Goal: Transaction & Acquisition: Download file/media

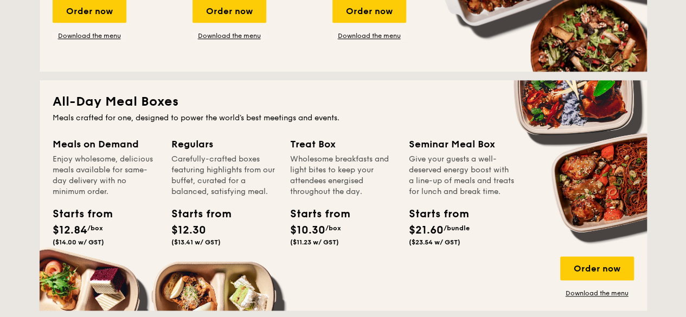
scroll to position [705, 0]
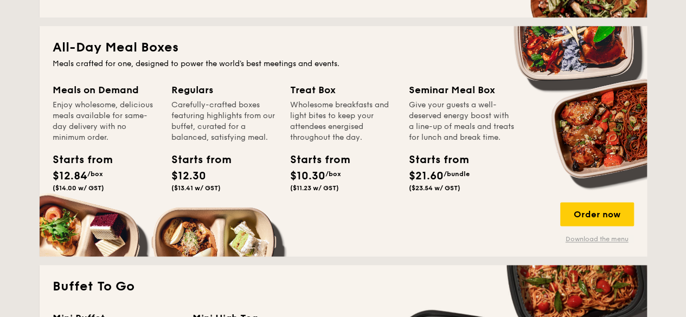
click at [591, 238] on link "Download the menu" at bounding box center [597, 239] width 74 height 9
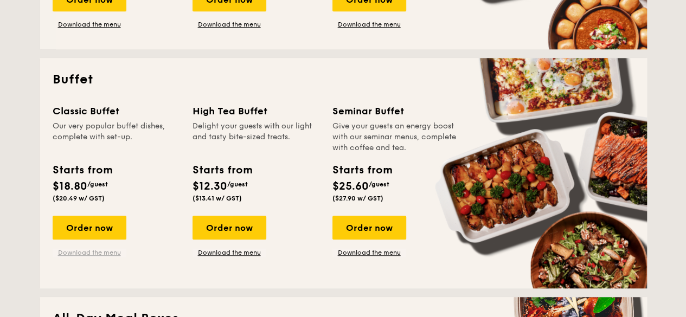
click at [79, 250] on link "Download the menu" at bounding box center [90, 252] width 74 height 9
click at [374, 252] on link "Download the menu" at bounding box center [369, 252] width 74 height 9
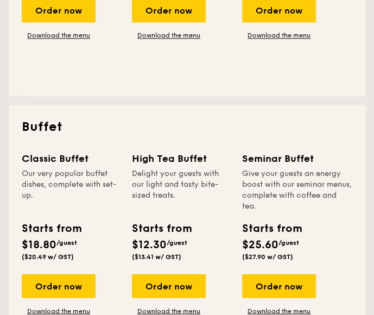
click at [162, 196] on div "Delight your guests with our light and tasty bite-sized treats." at bounding box center [180, 189] width 97 height 43
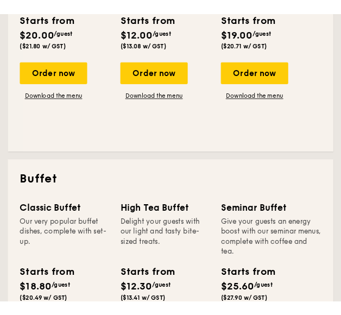
scroll to position [488, 0]
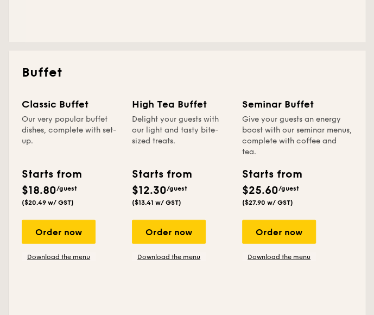
drag, startPoint x: 81, startPoint y: 150, endPoint x: 73, endPoint y: 154, distance: 9.0
click at [81, 150] on div "Our very popular buffet dishes, complete with set-up." at bounding box center [70, 134] width 97 height 43
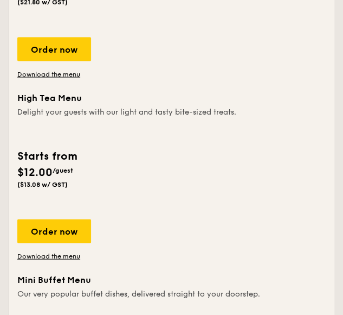
scroll to position [542, 0]
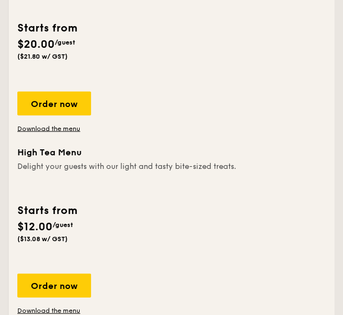
scroll to position [488, 0]
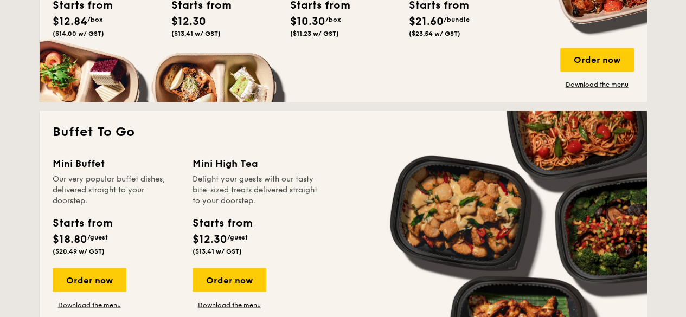
scroll to position [805, 0]
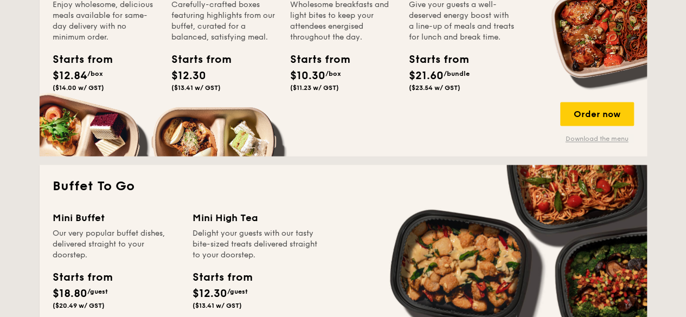
click at [583, 139] on link "Download the menu" at bounding box center [597, 138] width 74 height 9
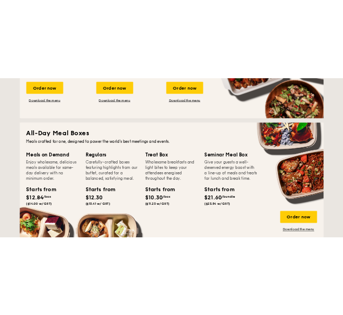
scroll to position [697, 0]
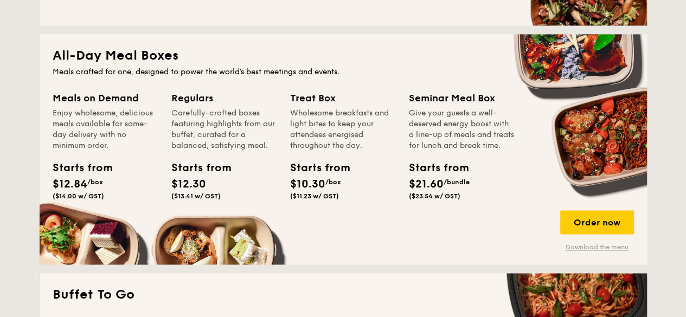
click at [612, 250] on link "Download the menu" at bounding box center [597, 247] width 74 height 9
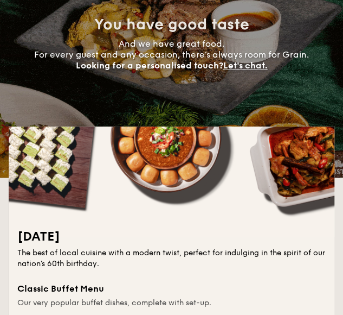
scroll to position [0, 0]
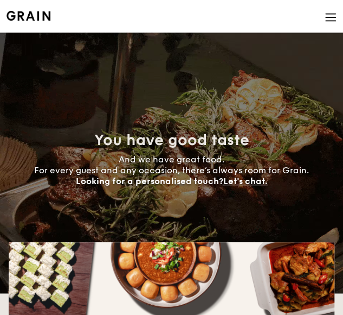
click at [148, 15] on li at bounding box center [172, 16] width 330 height 33
